Goal: Task Accomplishment & Management: Manage account settings

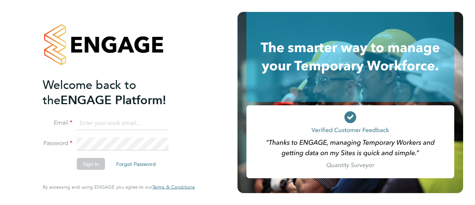
type input "[EMAIL_ADDRESS][DOMAIN_NAME]"
click at [95, 167] on button "Sign In" at bounding box center [91, 164] width 28 height 12
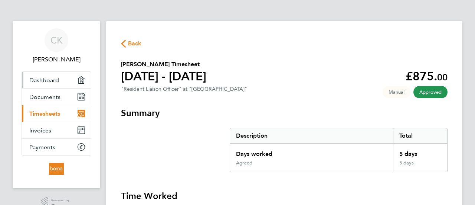
click at [46, 81] on span "Dashboard" at bounding box center [44, 79] width 30 height 7
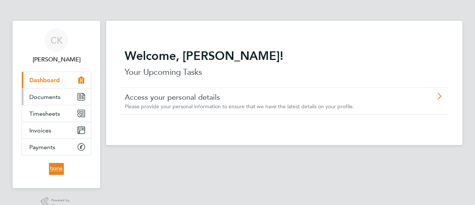
click at [46, 97] on span "Documents" at bounding box center [44, 96] width 31 height 7
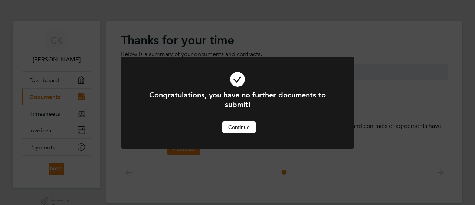
click at [42, 113] on div "Congratulations, you have no further documents to submit! Cancel Continue" at bounding box center [237, 102] width 475 height 205
click at [230, 128] on button "Continue" at bounding box center [238, 127] width 33 height 12
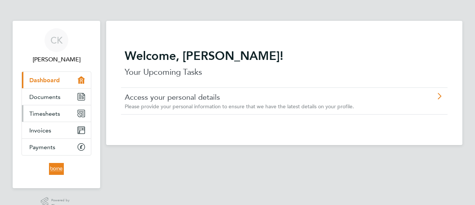
click at [55, 114] on span "Timesheets" at bounding box center [44, 113] width 31 height 7
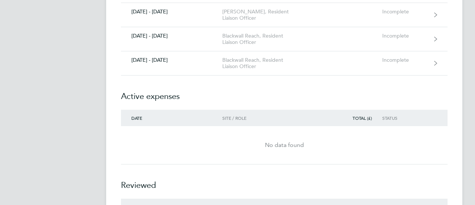
scroll to position [705, 0]
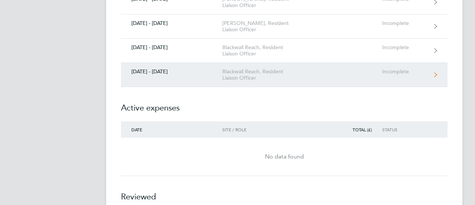
click at [137, 70] on div "[DATE] - [DATE]" at bounding box center [171, 71] width 101 height 6
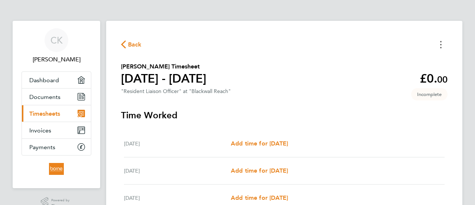
click at [440, 45] on button "Timesheets Menu" at bounding box center [440, 45] width 13 height 12
click at [361, 9] on ng-component "Back [PERSON_NAME] as absent [PERSON_NAME] Timesheet [DATE] - [DATE] £0. 00 "Re…" at bounding box center [284, 186] width 356 height 373
click at [437, 42] on button "Timesheets Menu" at bounding box center [440, 45] width 13 height 12
click at [253, 11] on ng-component "Back [PERSON_NAME] as absent [PERSON_NAME] Timesheet [DATE] - [DATE] £0. 00 "Re…" at bounding box center [284, 186] width 356 height 373
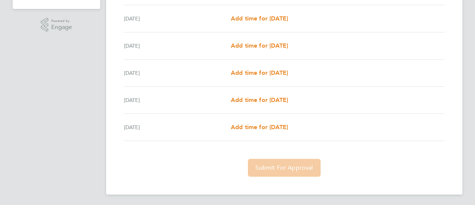
scroll to position [180, 0]
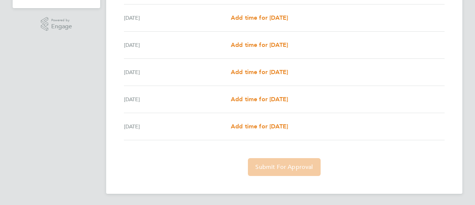
drag, startPoint x: 468, startPoint y: 193, endPoint x: 240, endPoint y: 190, distance: 227.9
click at [240, 190] on div "CK [PERSON_NAME] Applications: Dashboard Documents Current page: Timesheets Inv…" at bounding box center [237, 12] width 475 height 385
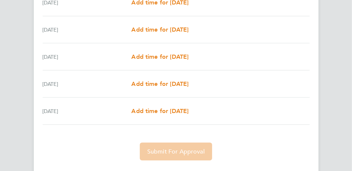
scroll to position [385, 0]
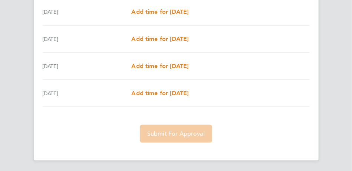
drag, startPoint x: 315, startPoint y: 149, endPoint x: 88, endPoint y: 121, distance: 228.1
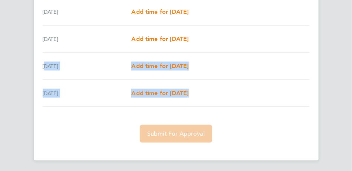
drag, startPoint x: 48, startPoint y: 136, endPoint x: 43, endPoint y: 66, distance: 69.9
click at [43, 66] on app-timesheet-lines "[DATE] Add time for [DATE] Add time for [DATE] [DATE] Add time for [DATE] Add t…" at bounding box center [176, 29] width 273 height 225
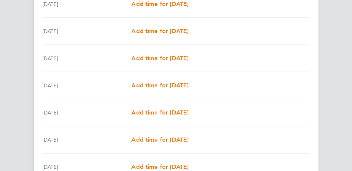
scroll to position [0, 0]
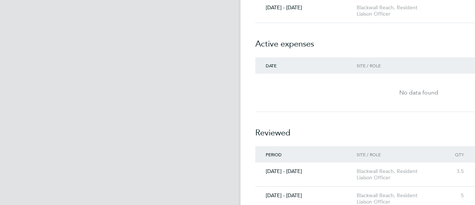
scroll to position [817, 0]
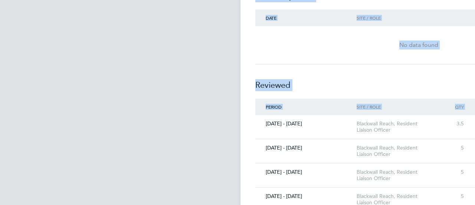
drag, startPoint x: 241, startPoint y: 125, endPoint x: 183, endPoint y: 125, distance: 57.9
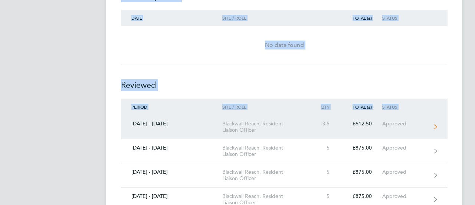
click at [437, 123] on link "[DATE] - [DATE] Blackwall Reach, Resident Liaison Officer 3.5 £612.50 Approved" at bounding box center [284, 127] width 327 height 24
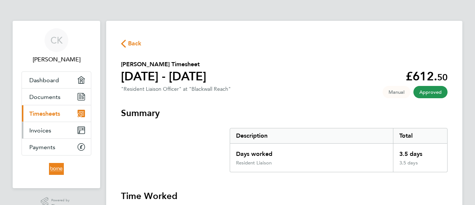
click at [51, 128] on link "Invoices" at bounding box center [56, 130] width 69 height 16
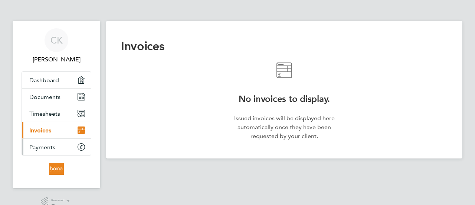
click at [50, 146] on span "Payments" at bounding box center [42, 146] width 26 height 7
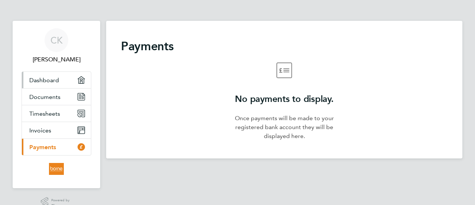
click at [46, 82] on span "Dashboard" at bounding box center [44, 79] width 30 height 7
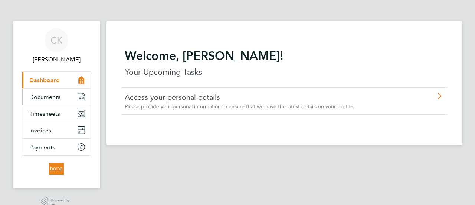
click at [46, 96] on span "Documents" at bounding box center [44, 96] width 31 height 7
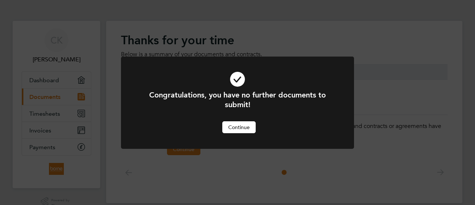
click at [243, 127] on button "Continue" at bounding box center [238, 127] width 33 height 12
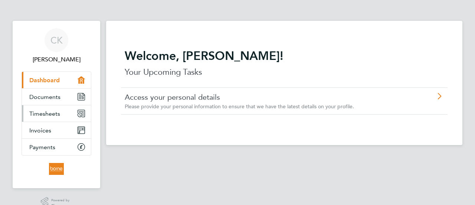
click at [45, 114] on span "Timesheets" at bounding box center [44, 113] width 31 height 7
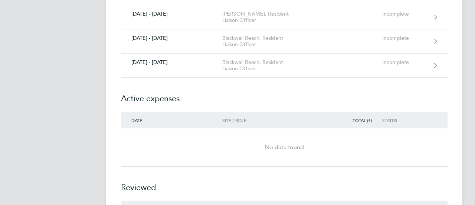
scroll to position [705, 0]
